Goal: Transaction & Acquisition: Purchase product/service

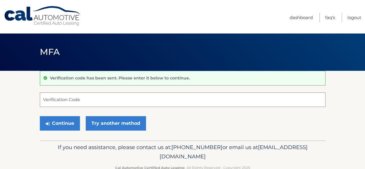
click at [82, 95] on input "Verification Code" at bounding box center [182, 99] width 285 height 14
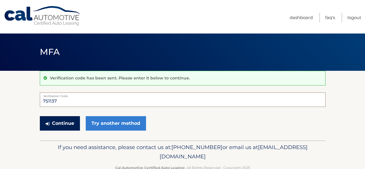
type input "751137"
click at [73, 124] on button "Continue" at bounding box center [60, 123] width 40 height 14
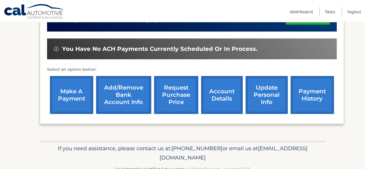
scroll to position [176, 0]
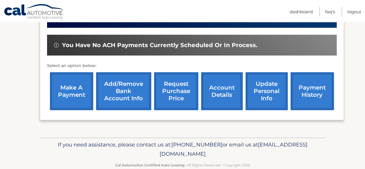
click at [70, 90] on link "make a payment" at bounding box center [71, 91] width 43 height 38
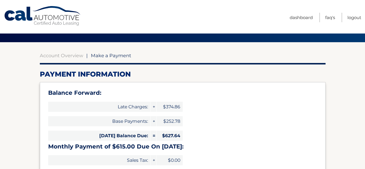
scroll to position [75, 0]
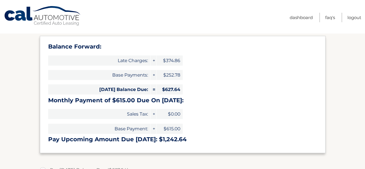
type input "1242.64"
select select "YzZkMTk1NWItODk5OS00ODc2LTk1MGItZWFkMzU0ZDlhMTdj"
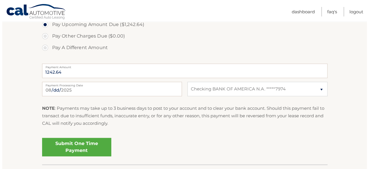
scroll to position [282, 0]
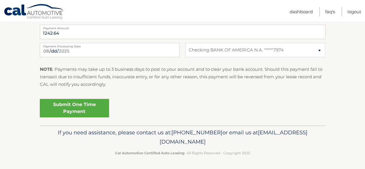
click at [78, 105] on link "Submit One Time Payment" at bounding box center [74, 108] width 69 height 18
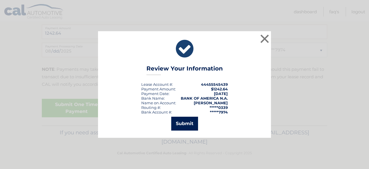
click at [178, 125] on button "Submit" at bounding box center [184, 123] width 27 height 14
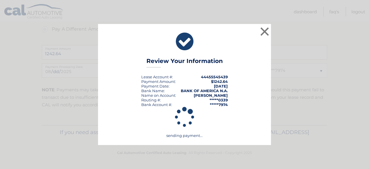
scroll to position [261, 0]
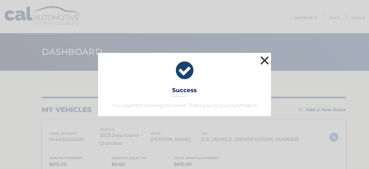
click at [264, 63] on button "×" at bounding box center [265, 60] width 12 height 12
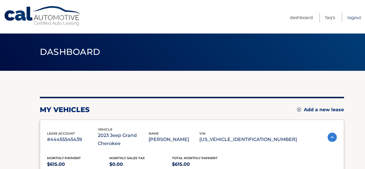
click at [352, 17] on link "Logout" at bounding box center [354, 18] width 14 height 10
